Goal: Task Accomplishment & Management: Use online tool/utility

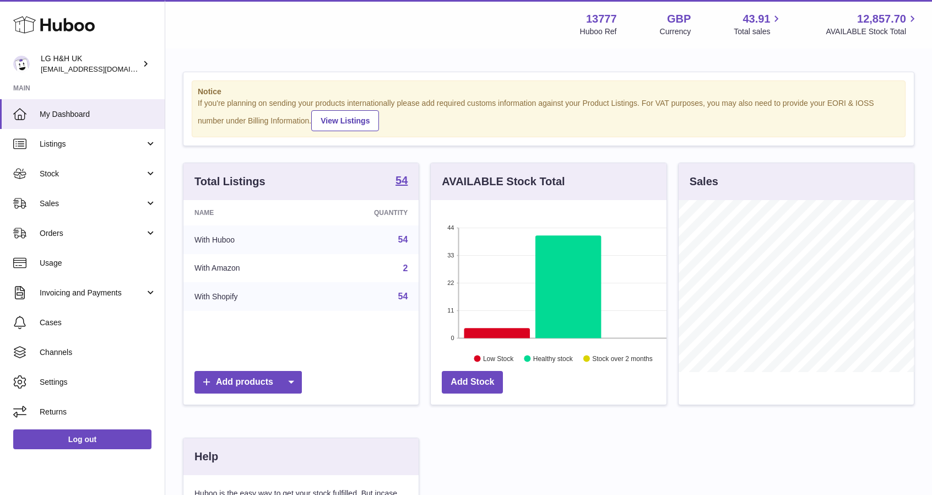
scroll to position [172, 236]
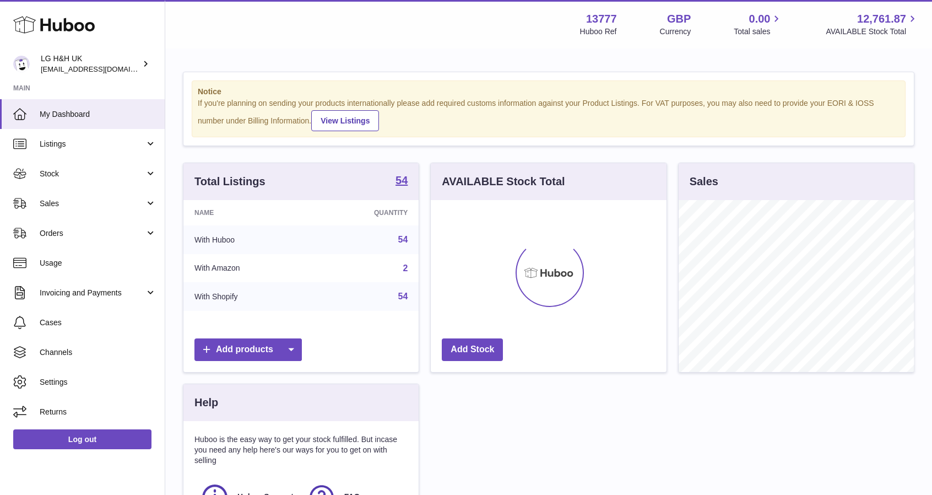
scroll to position [172, 236]
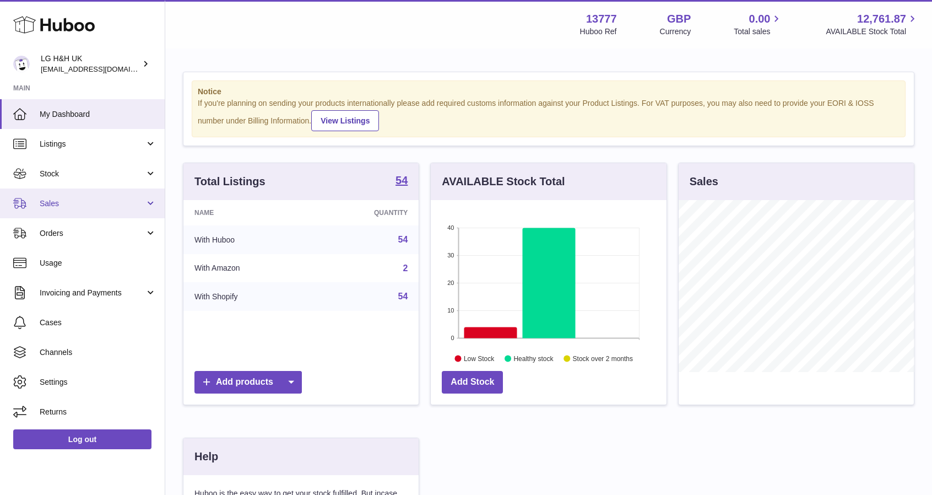
click at [60, 198] on span "Sales" at bounding box center [92, 203] width 105 height 10
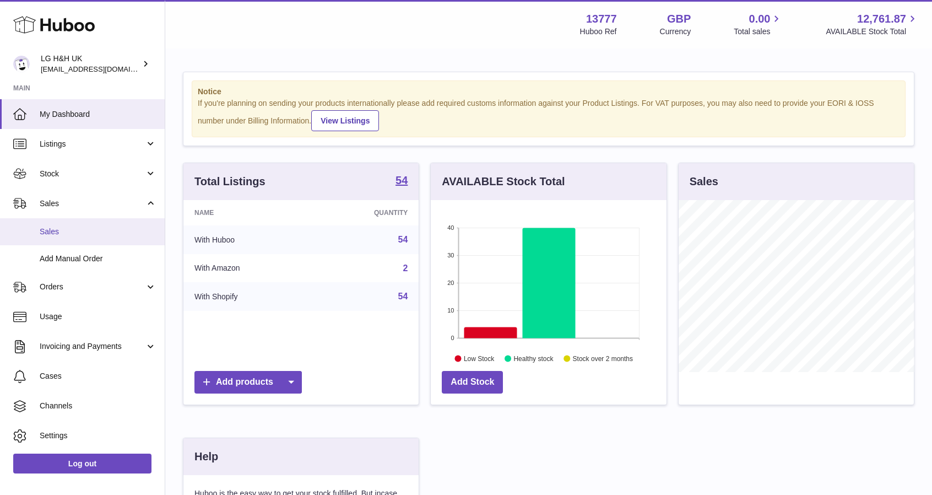
click at [55, 231] on span "Sales" at bounding box center [98, 231] width 117 height 10
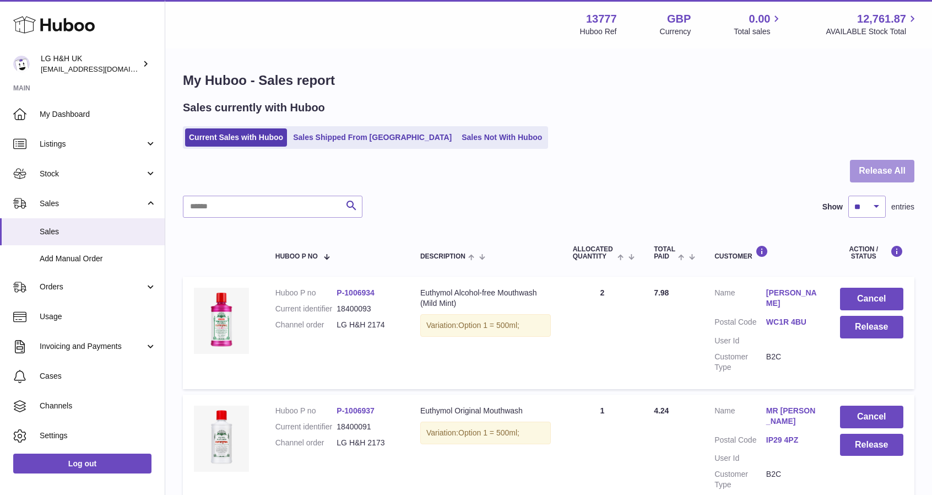
click at [874, 165] on button "Release All" at bounding box center [882, 171] width 64 height 23
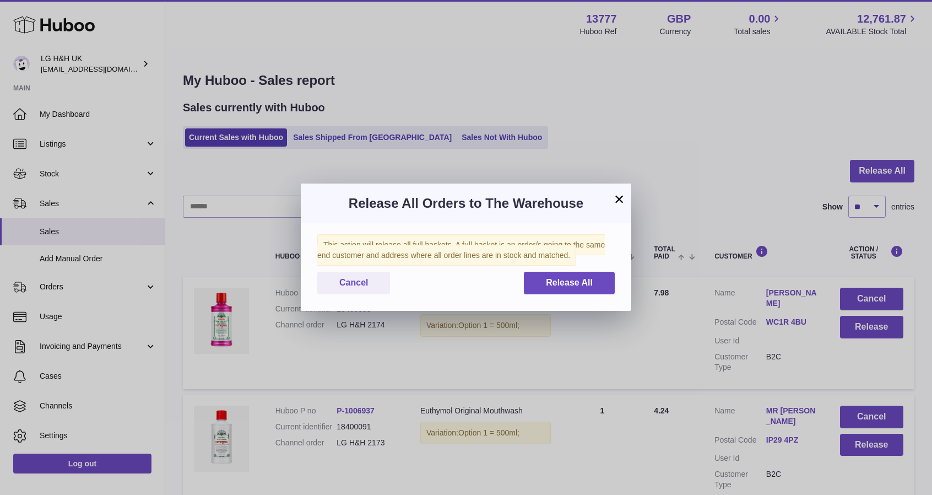
click at [618, 200] on button "×" at bounding box center [619, 198] width 13 height 13
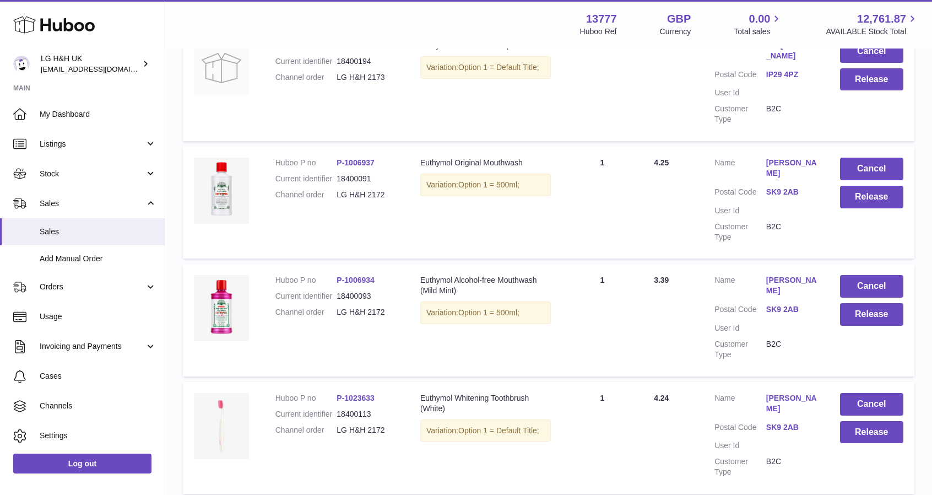
scroll to position [1041, 0]
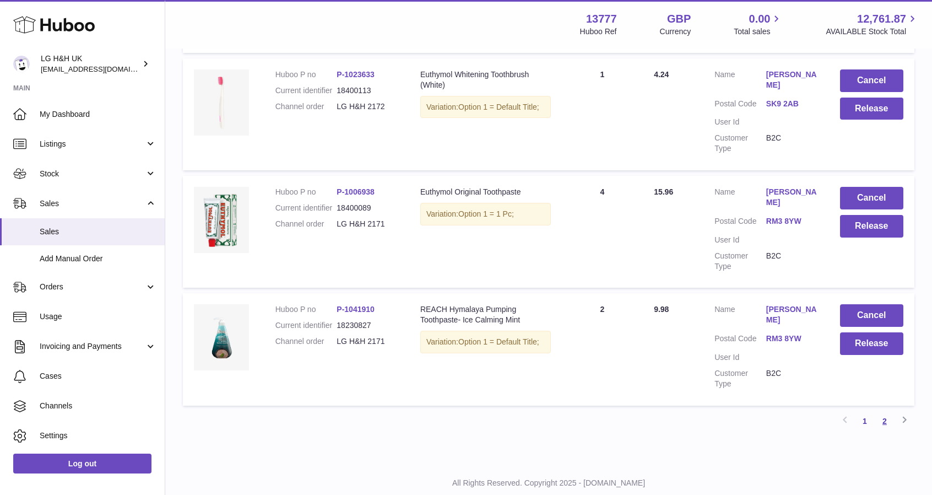
click at [888, 411] on link "2" at bounding box center [885, 421] width 20 height 20
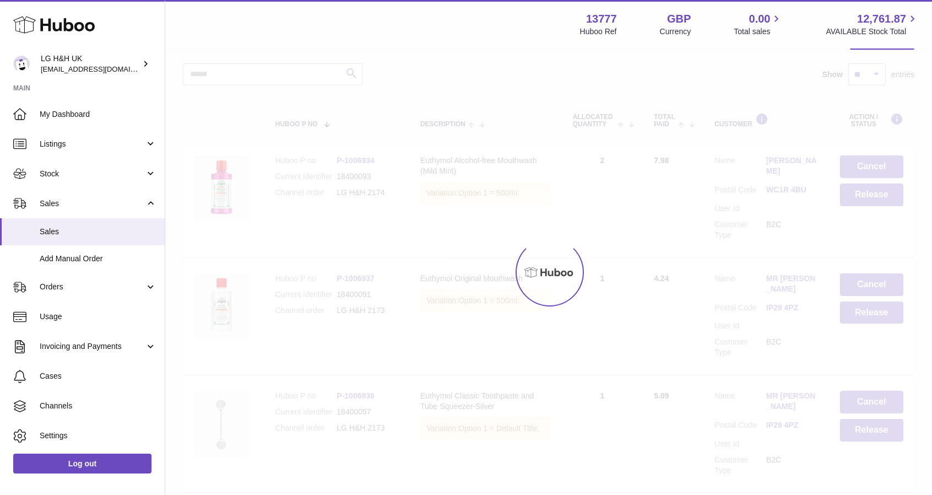
scroll to position [50, 0]
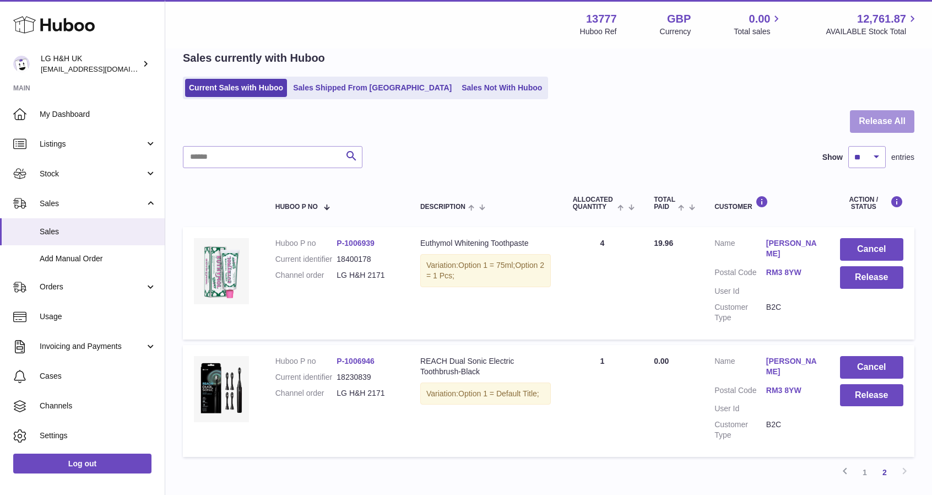
click at [869, 116] on button "Release All" at bounding box center [882, 121] width 64 height 23
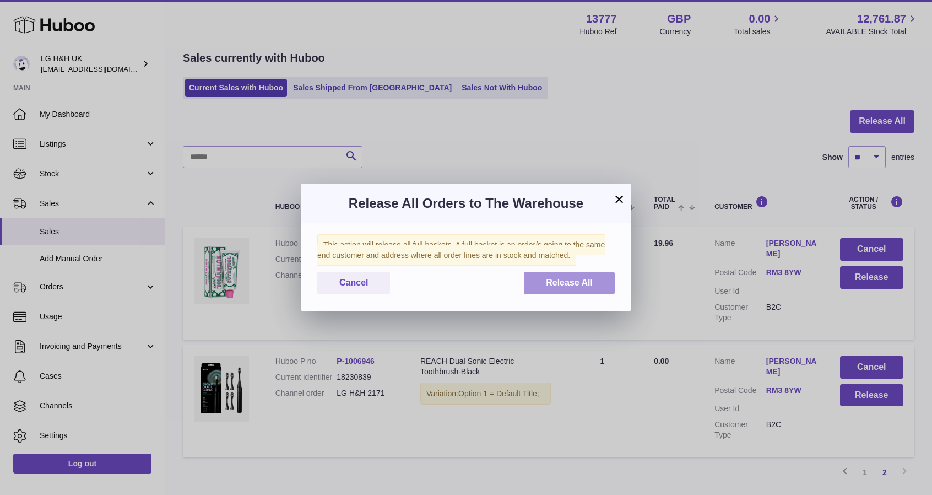
click at [583, 284] on span "Release All" at bounding box center [569, 282] width 47 height 9
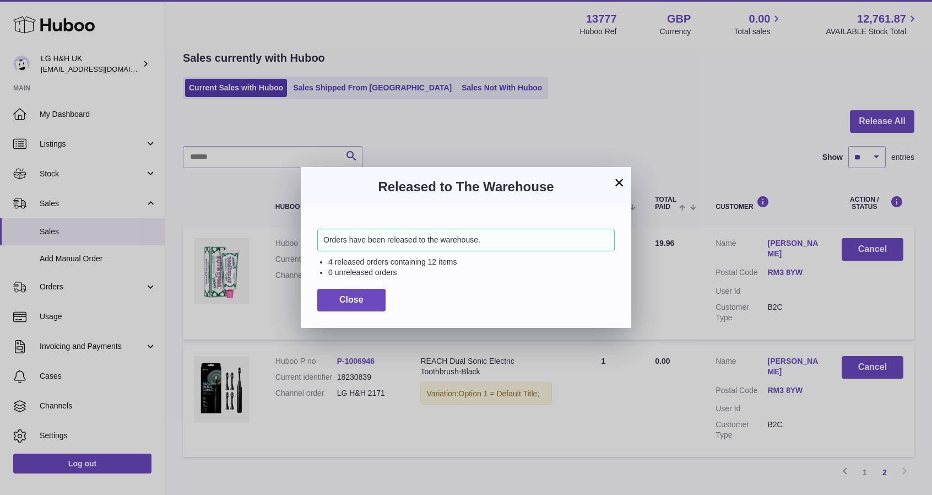
click at [619, 180] on button "×" at bounding box center [619, 182] width 13 height 13
